Goal: Obtain resource: Download file/media

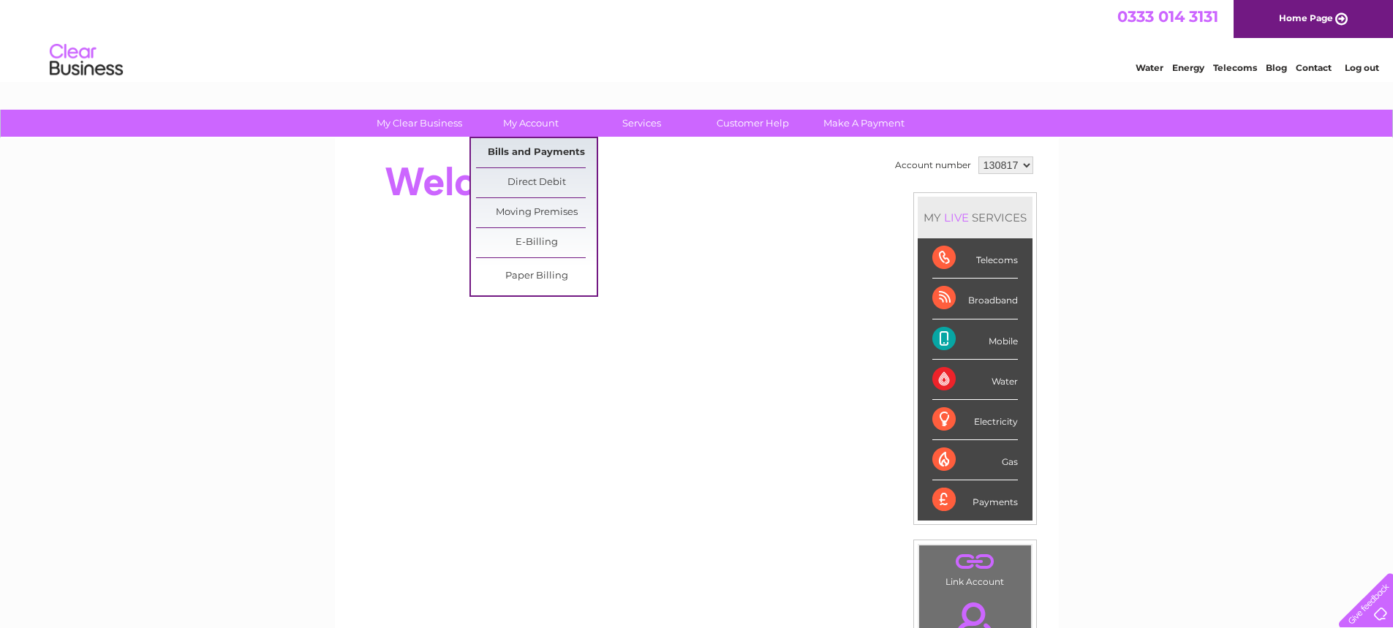
click at [529, 147] on link "Bills and Payments" at bounding box center [536, 152] width 121 height 29
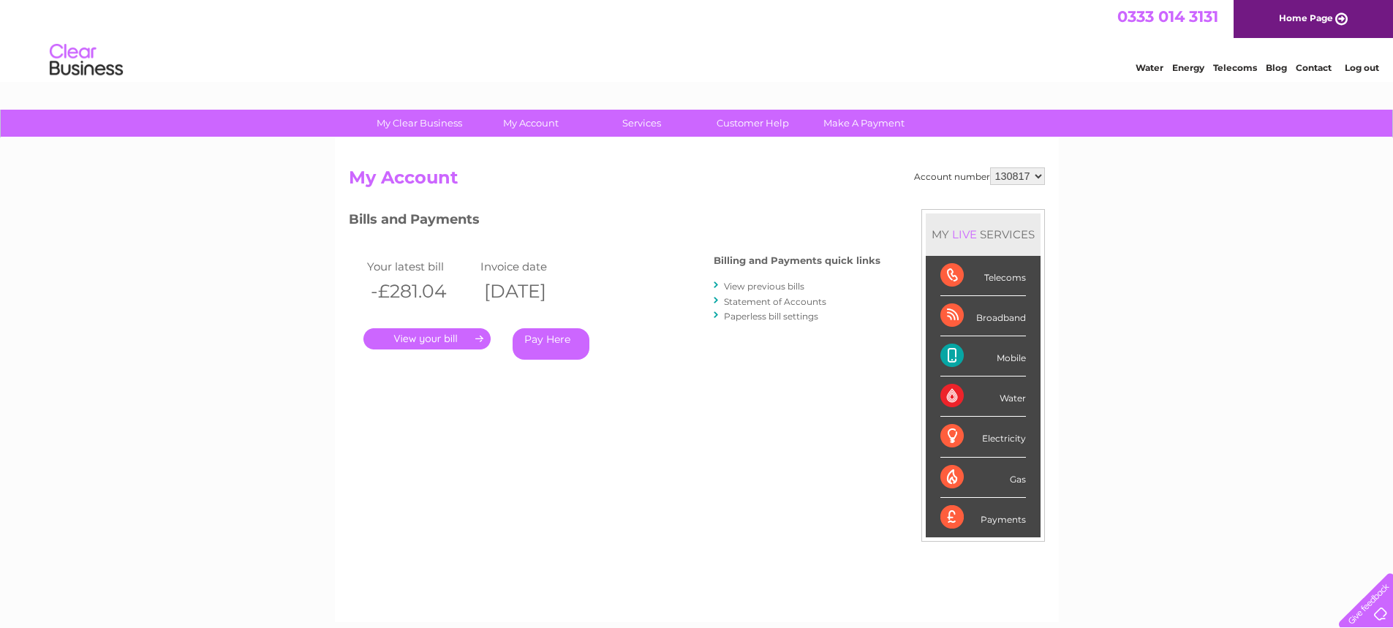
click at [748, 285] on link "View previous bills" at bounding box center [764, 286] width 80 height 11
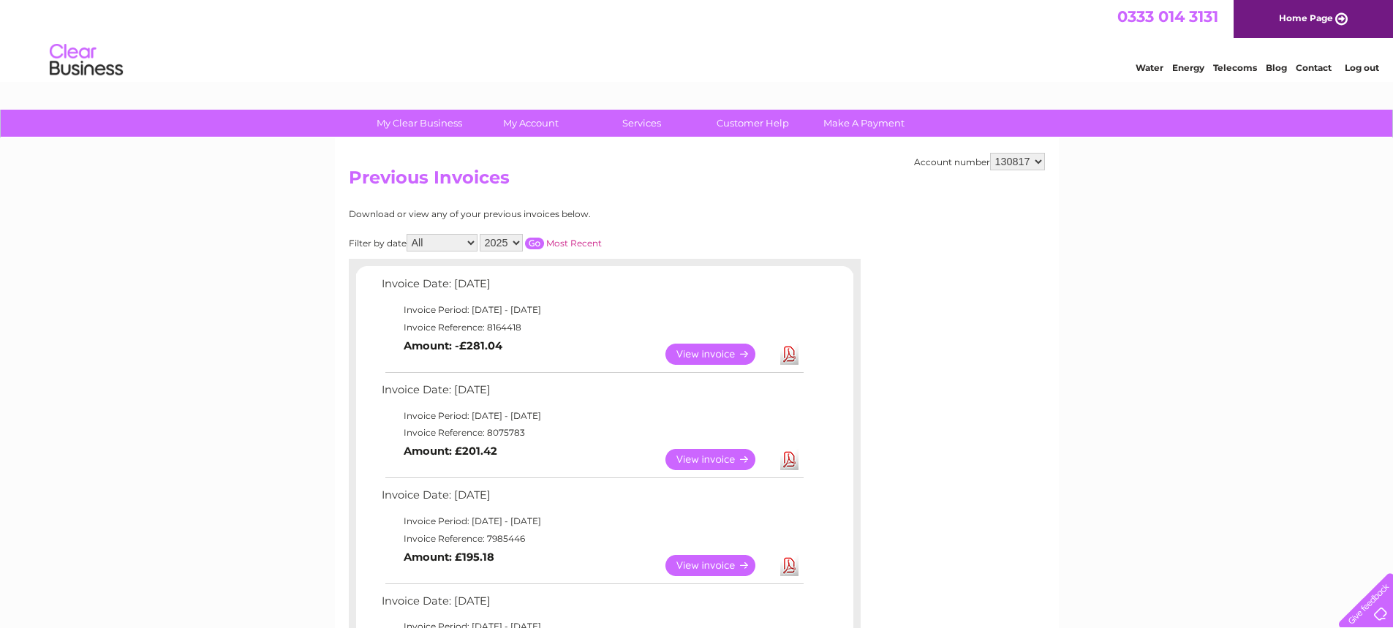
click at [785, 458] on link "Download" at bounding box center [789, 459] width 18 height 21
